Goal: Task Accomplishment & Management: Complete application form

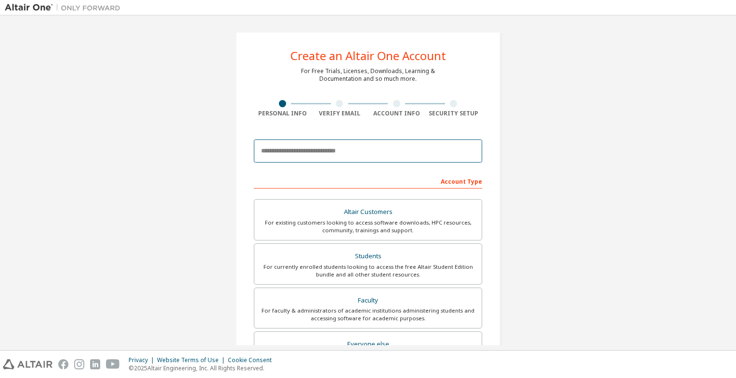
click at [345, 157] on input "email" at bounding box center [368, 151] width 228 height 23
click at [363, 147] on input "**********" at bounding box center [368, 151] width 228 height 23
click at [518, 174] on div "**********" at bounding box center [368, 275] width 726 height 510
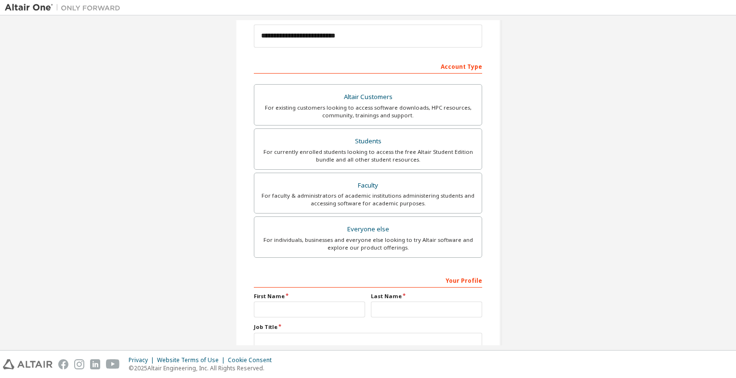
scroll to position [120, 0]
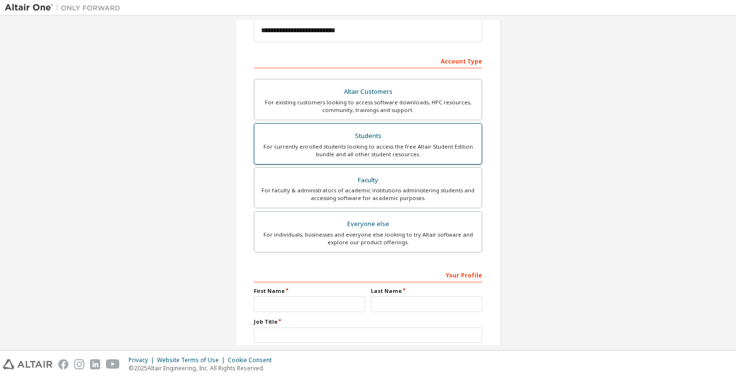
click at [431, 141] on div "Students" at bounding box center [368, 136] width 216 height 13
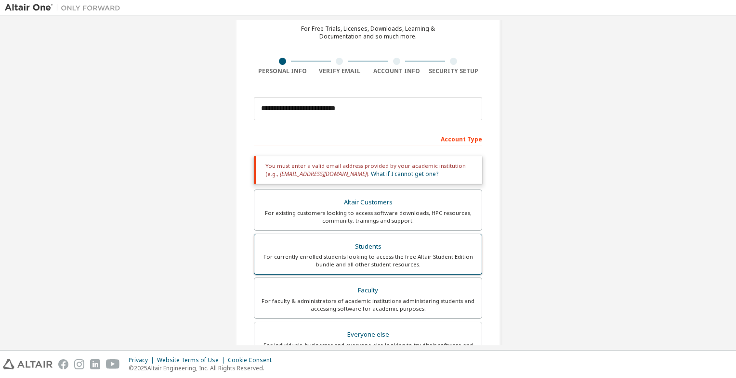
scroll to position [0, 0]
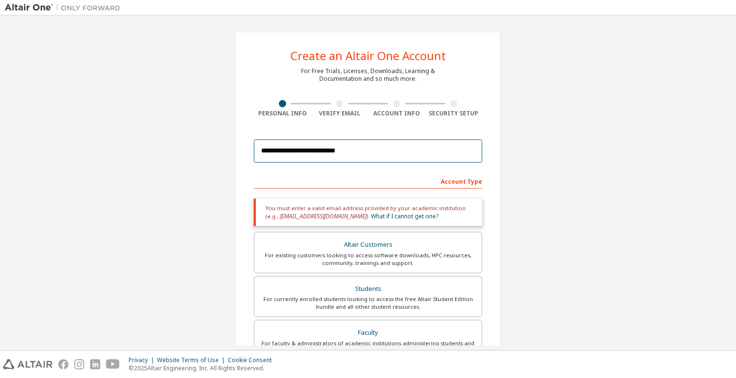
click at [423, 160] on input "**********" at bounding box center [368, 151] width 228 height 23
type input "**********"
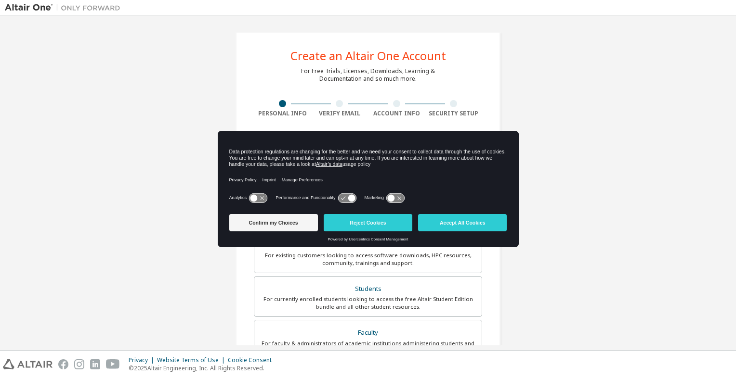
click at [177, 228] on div "**********" at bounding box center [368, 291] width 726 height 543
click at [555, 280] on div "**********" at bounding box center [368, 291] width 726 height 543
click at [289, 225] on button "Confirm my Choices" at bounding box center [273, 222] width 89 height 17
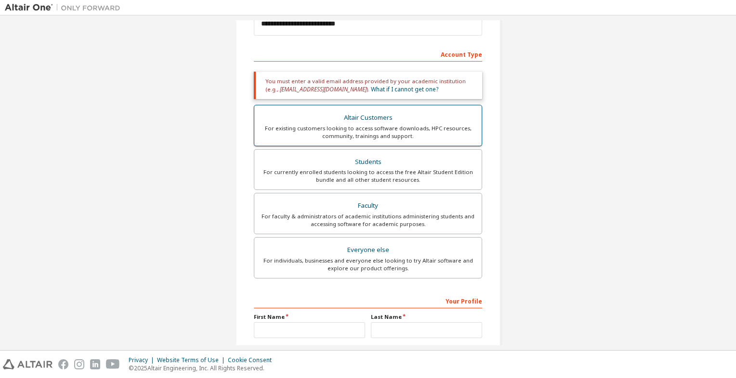
scroll to position [216, 0]
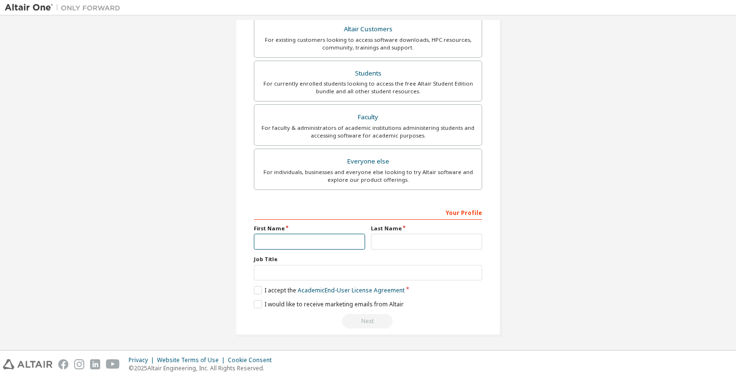
click at [331, 244] on input "text" at bounding box center [309, 242] width 111 height 16
click at [300, 241] on input "text" at bounding box center [309, 242] width 111 height 16
type input "***"
click at [383, 244] on input "text" at bounding box center [426, 242] width 111 height 16
type input "*****"
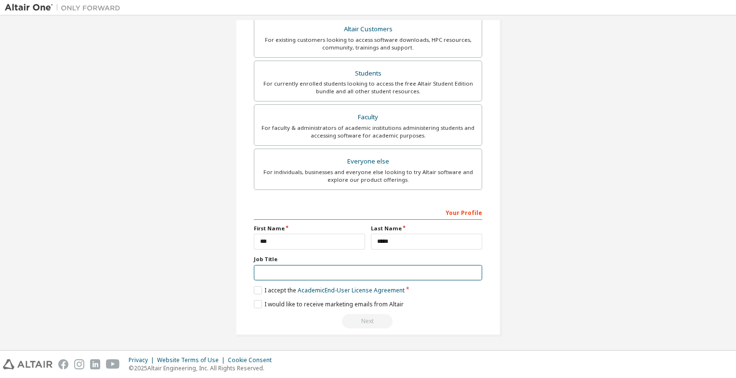
click at [356, 276] on input "text" at bounding box center [368, 273] width 228 height 16
type input "******"
click at [259, 287] on label "I accept the Academic End-User License Agreement" at bounding box center [329, 290] width 151 height 8
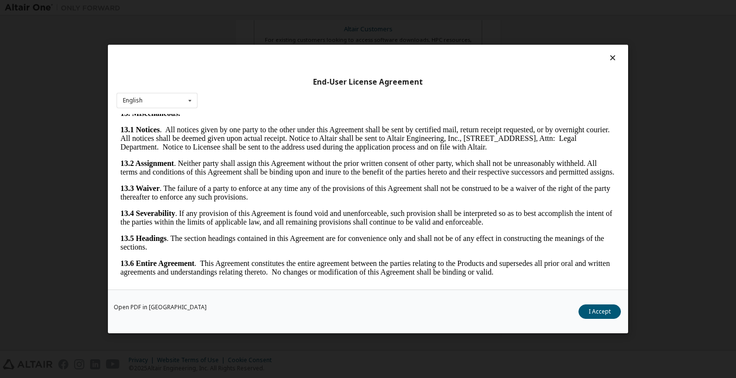
scroll to position [5, 0]
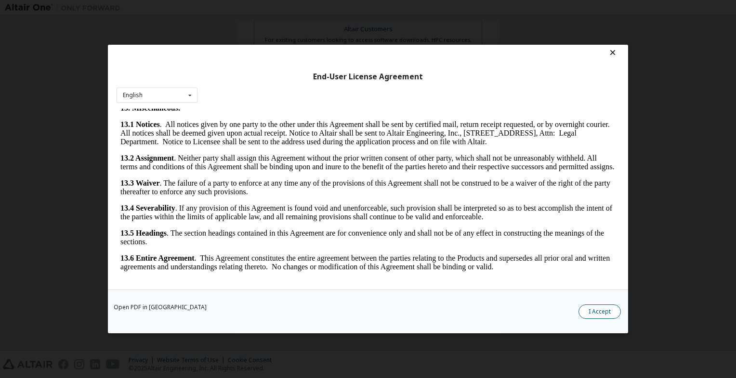
click at [594, 311] on button "I Accept" at bounding box center [599, 312] width 42 height 14
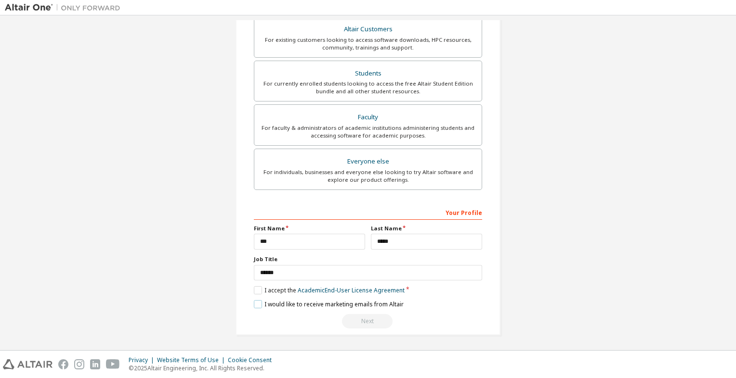
click at [258, 302] on label "I would like to receive marketing emails from Altair" at bounding box center [329, 304] width 150 height 8
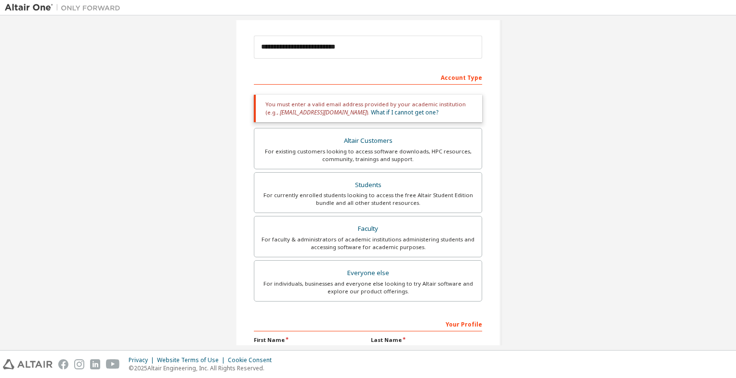
scroll to position [0, 0]
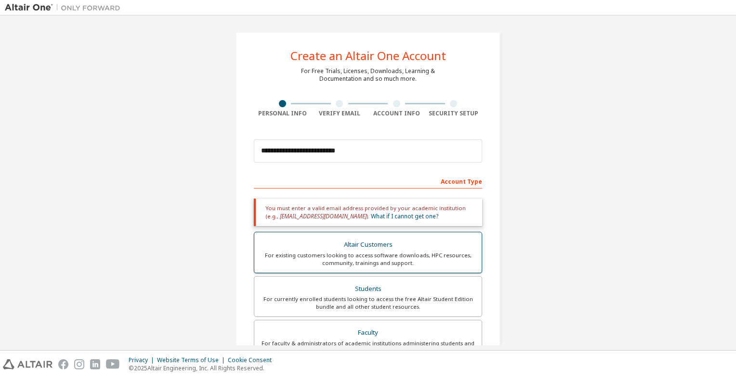
click at [363, 245] on div "Altair Customers" at bounding box center [368, 244] width 216 height 13
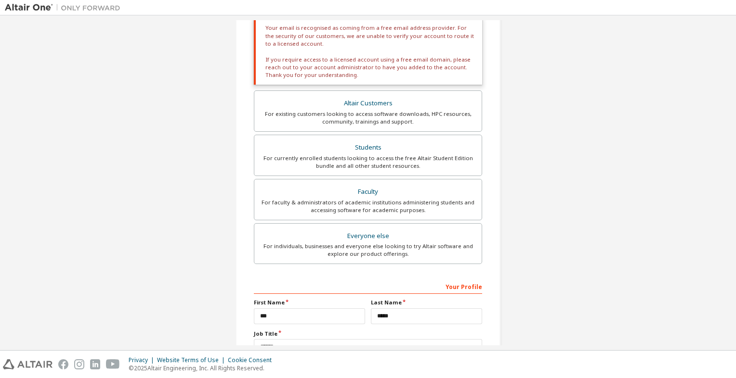
scroll to position [183, 0]
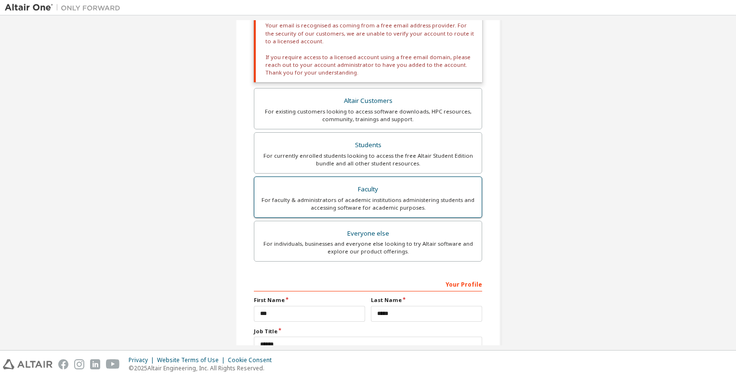
click at [367, 197] on div "For faculty & administrators of academic institutions administering students an…" at bounding box center [368, 203] width 216 height 15
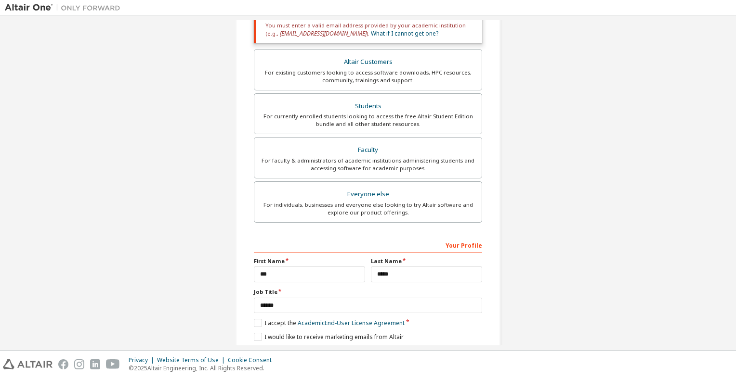
drag, startPoint x: 368, startPoint y: 212, endPoint x: 388, endPoint y: 240, distance: 34.2
click at [388, 240] on div "Account Type Academic emails outside our recognised list will require manual ve…" at bounding box center [368, 175] width 228 height 371
drag, startPoint x: 388, startPoint y: 240, endPoint x: 322, endPoint y: 196, distance: 79.5
click at [322, 196] on div "Everyone else" at bounding box center [368, 194] width 216 height 13
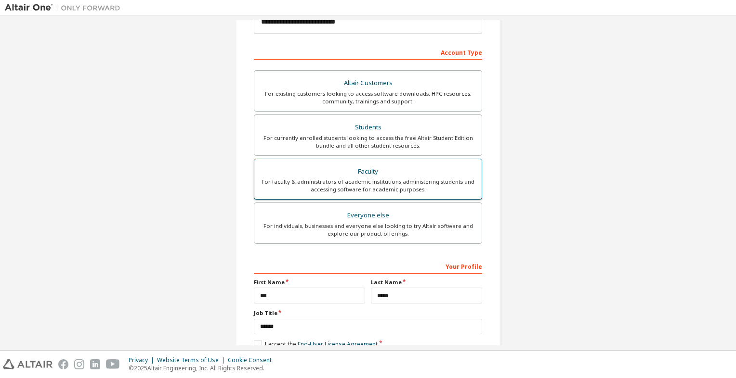
scroll to position [182, 0]
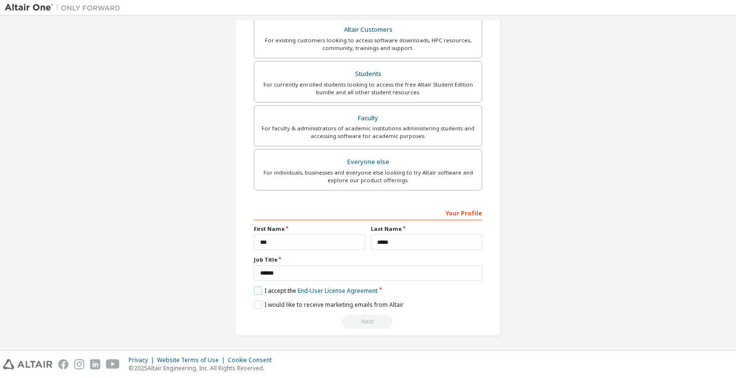
click at [254, 290] on label "I accept the End-User License Agreement" at bounding box center [316, 291] width 124 height 8
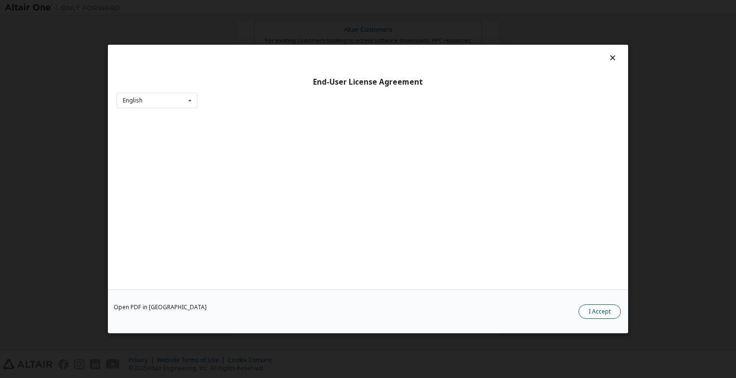
click at [591, 311] on button "I Accept" at bounding box center [599, 312] width 42 height 14
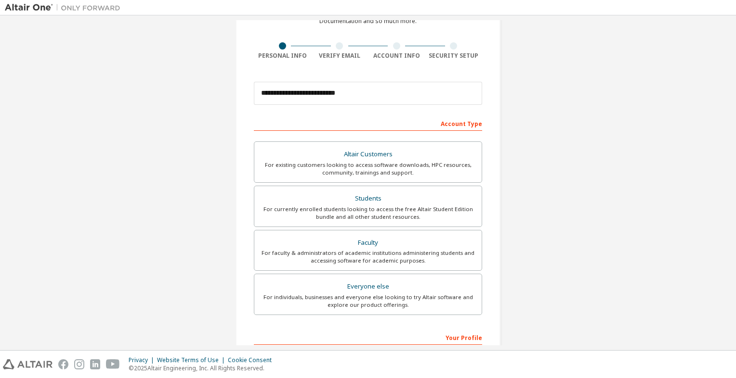
scroll to position [76, 0]
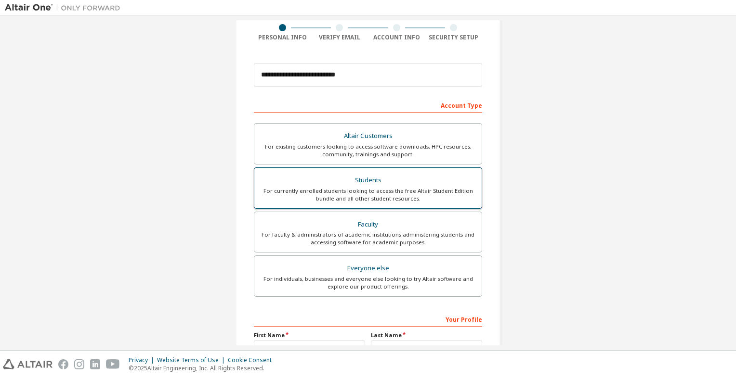
click at [375, 192] on div "For currently enrolled students looking to access the free Altair Student Editi…" at bounding box center [368, 194] width 216 height 15
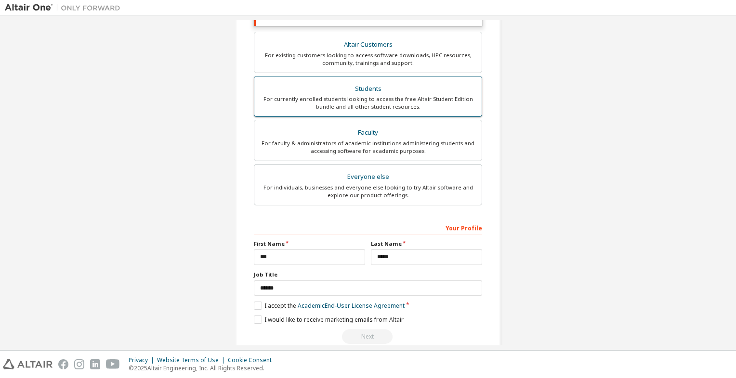
scroll to position [200, 0]
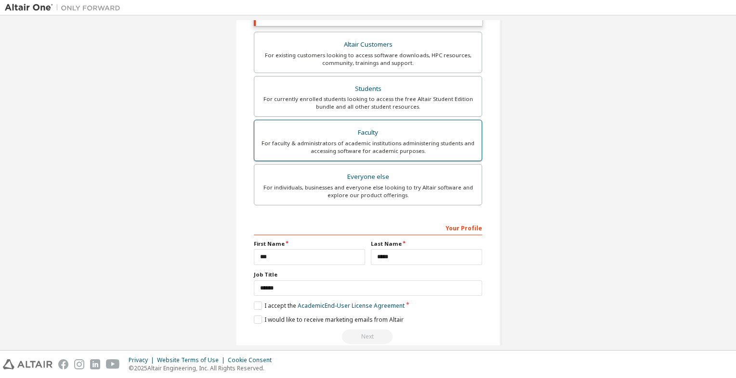
click at [356, 134] on div "Faculty" at bounding box center [368, 132] width 216 height 13
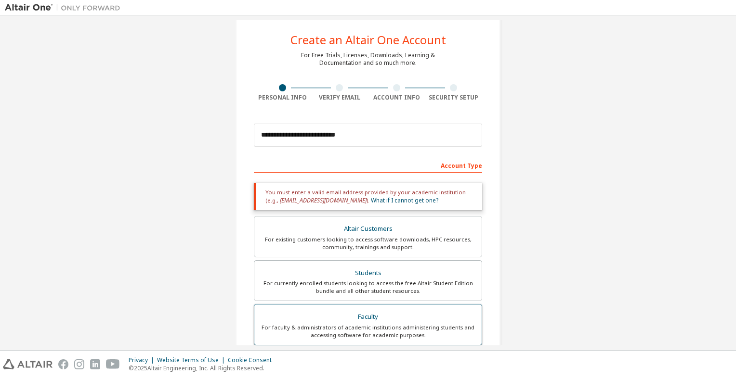
scroll to position [0, 0]
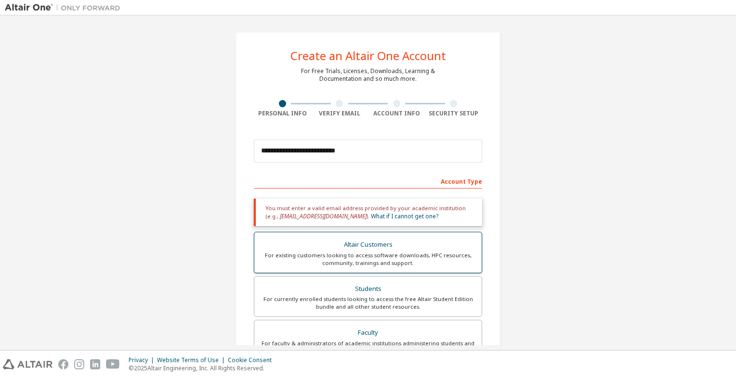
click at [346, 235] on label "Altair Customers For existing customers looking to access software downloads, H…" at bounding box center [368, 252] width 228 height 41
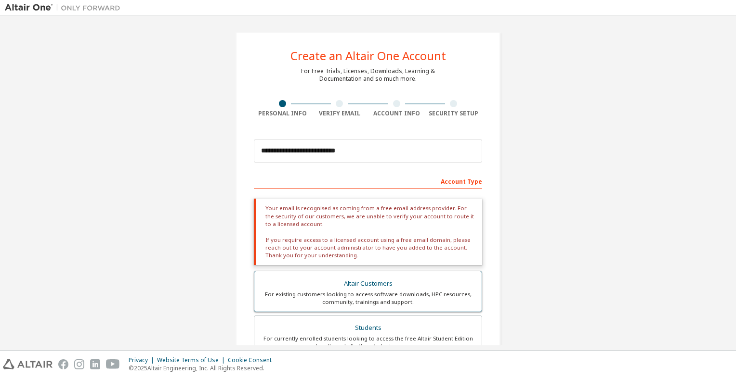
scroll to position [254, 0]
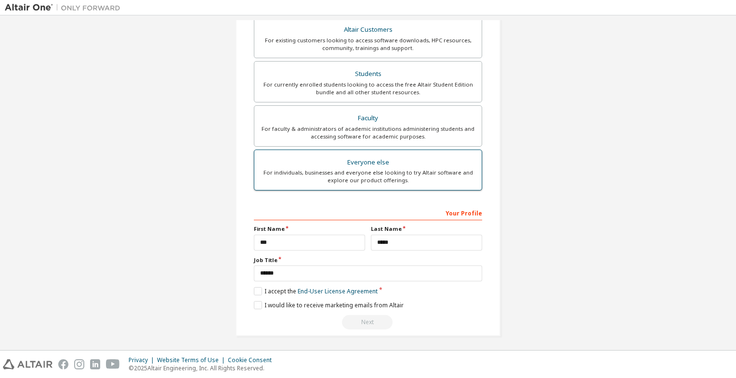
click at [340, 160] on div "Everyone else" at bounding box center [368, 162] width 216 height 13
click at [311, 163] on div "Everyone else" at bounding box center [368, 162] width 216 height 13
click at [258, 290] on label "I accept the End-User License Agreement" at bounding box center [316, 291] width 124 height 8
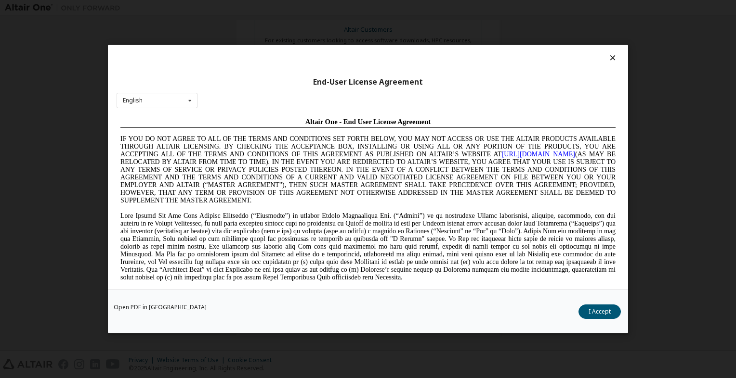
scroll to position [0, 0]
click at [586, 315] on button "I Accept" at bounding box center [599, 312] width 42 height 14
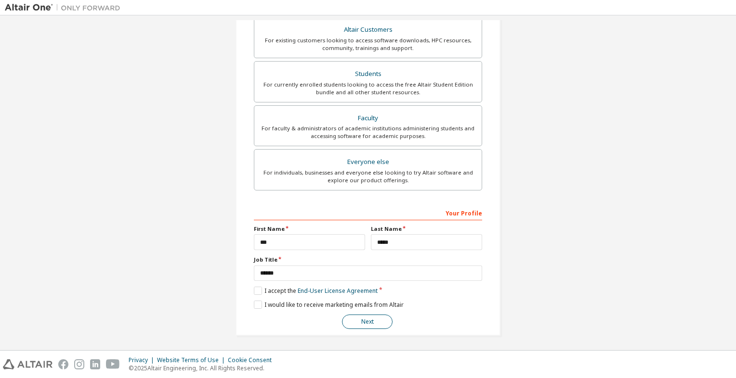
click at [370, 324] on button "Next" at bounding box center [367, 322] width 51 height 14
click at [354, 320] on button "Next" at bounding box center [367, 322] width 51 height 14
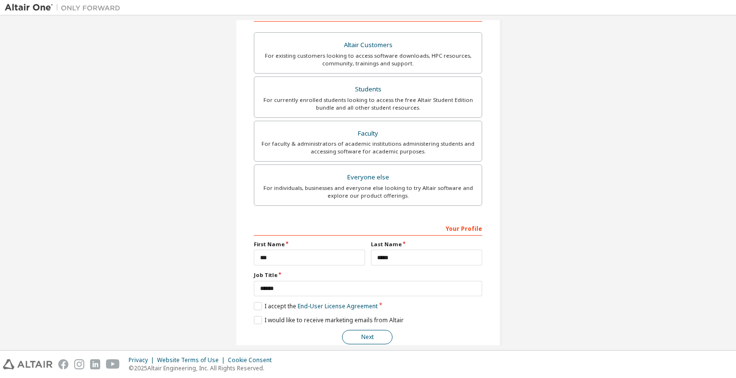
scroll to position [182, 0]
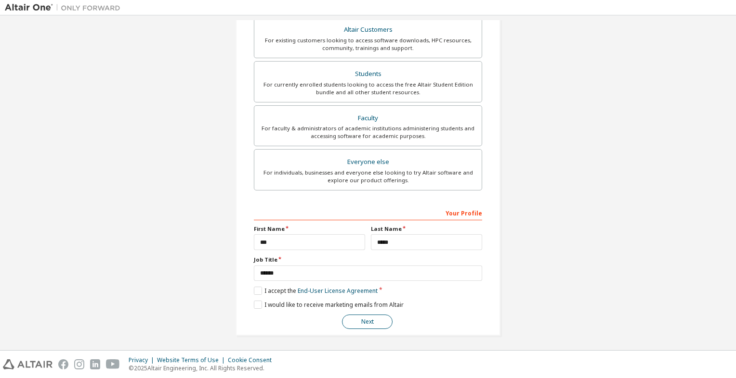
click at [357, 319] on button "Next" at bounding box center [367, 322] width 51 height 14
click at [351, 321] on button "Next" at bounding box center [367, 322] width 51 height 14
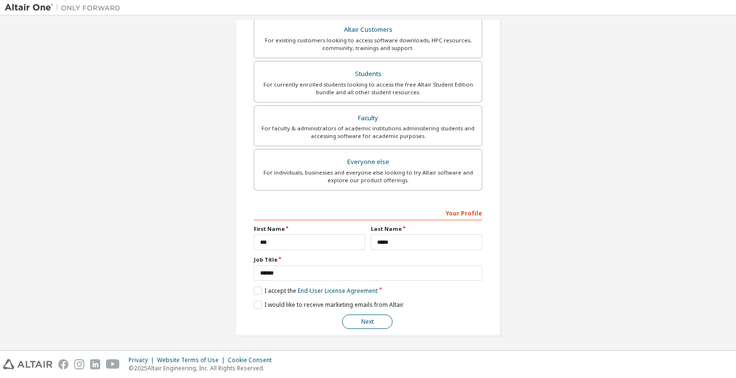
click at [351, 321] on button "Next" at bounding box center [367, 322] width 51 height 14
click at [363, 323] on button "Next" at bounding box center [367, 322] width 51 height 14
click at [405, 238] on input "*****" at bounding box center [426, 242] width 111 height 16
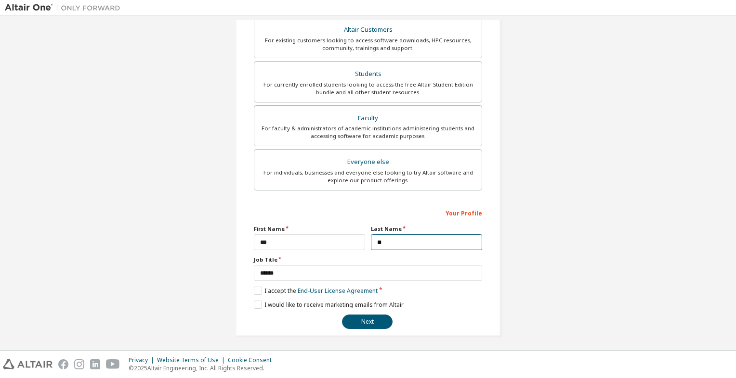
type input "*"
type input "*******"
click at [354, 321] on button "Next" at bounding box center [367, 322] width 51 height 14
